Goal: Task Accomplishment & Management: Use online tool/utility

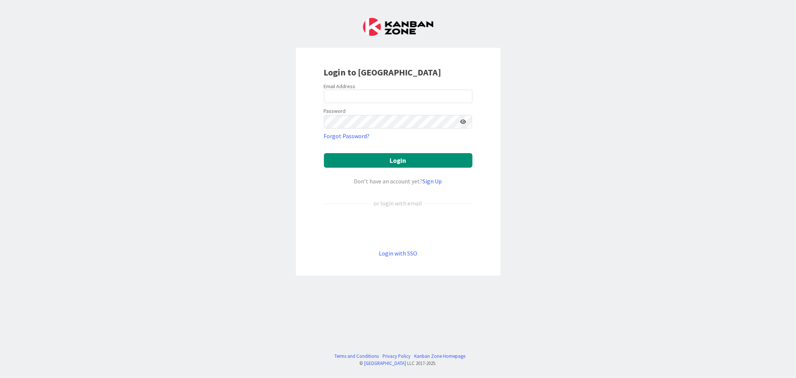
click at [324, 102] on div "Email Address" at bounding box center [398, 93] width 149 height 20
click at [329, 99] on input "email" at bounding box center [398, 96] width 149 height 13
paste input "[EMAIL_ADDRESS][DOMAIN_NAME]"
type input "[EMAIL_ADDRESS][DOMAIN_NAME]"
click at [324, 153] on button "Login" at bounding box center [398, 160] width 149 height 15
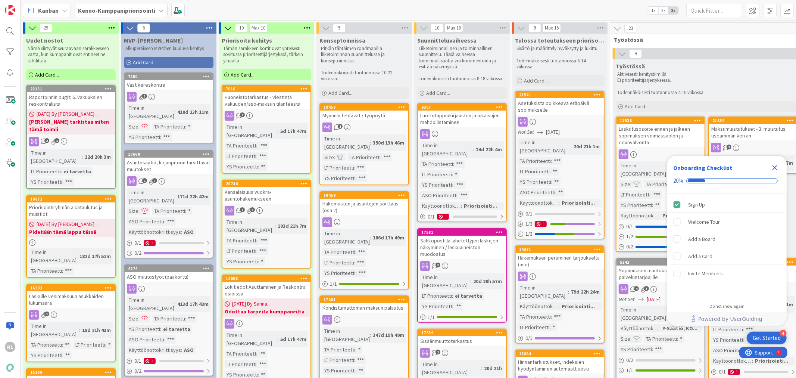
click at [55, 99] on div "Raportoinnin bugit: 6. Vakuuksien reskontralista" at bounding box center [71, 100] width 88 height 16
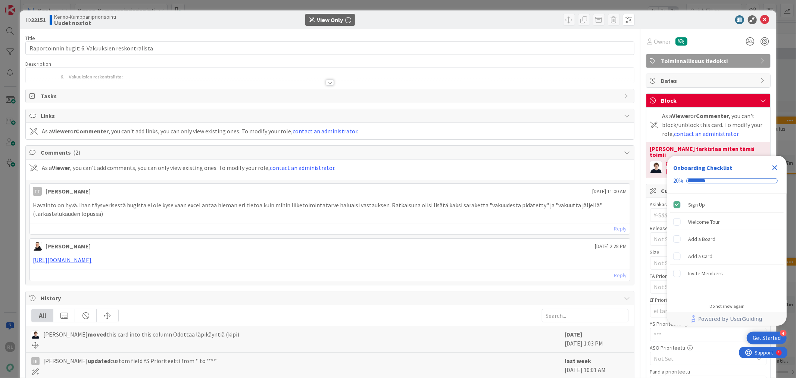
click at [326, 80] on div at bounding box center [330, 83] width 8 height 6
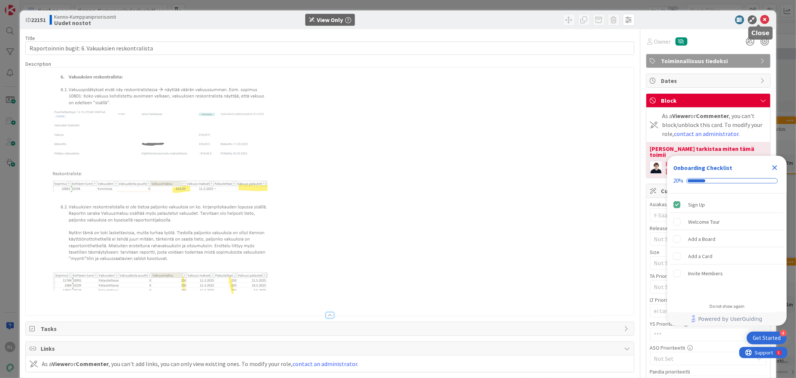
click at [761, 20] on icon at bounding box center [765, 19] width 9 height 9
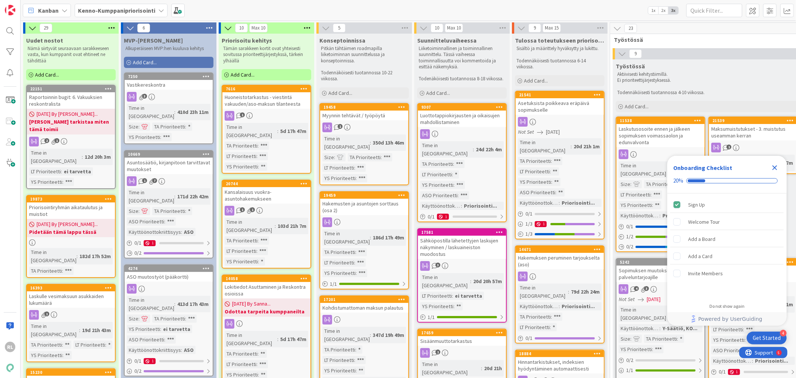
click at [774, 169] on icon "Close Checklist" at bounding box center [775, 167] width 9 height 9
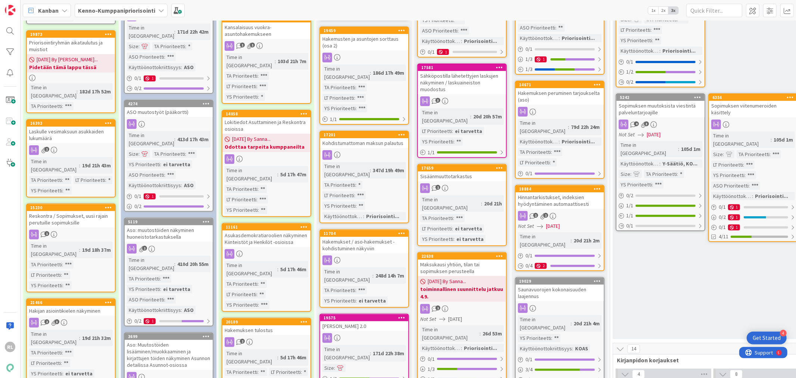
scroll to position [207, 0]
